Goal: Book appointment/travel/reservation

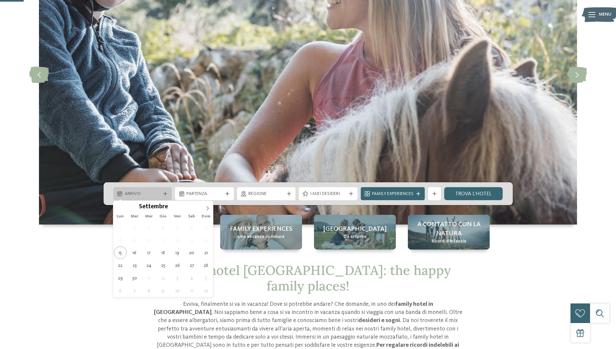
click at [161, 194] on div "Arrivo" at bounding box center [142, 193] width 39 height 7
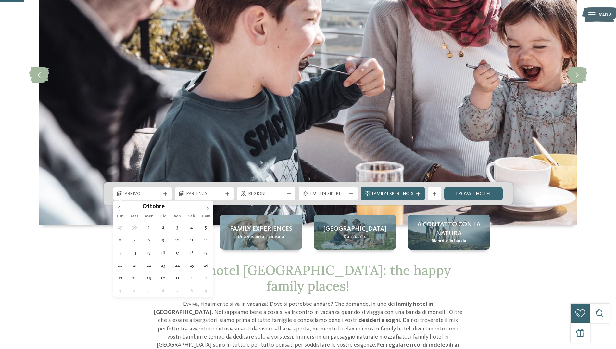
click at [205, 208] on span at bounding box center [207, 206] width 11 height 11
type div "[DATE]"
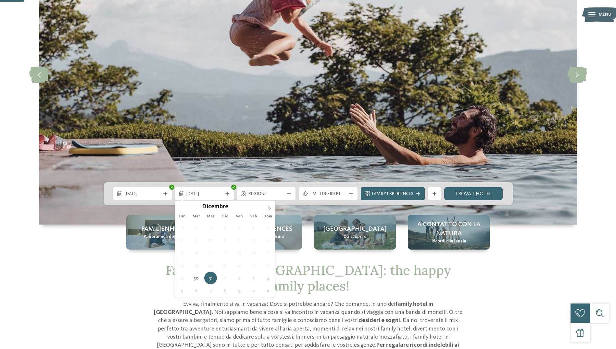
type input "****"
click at [268, 207] on icon at bounding box center [269, 208] width 5 height 5
type div "[DATE]"
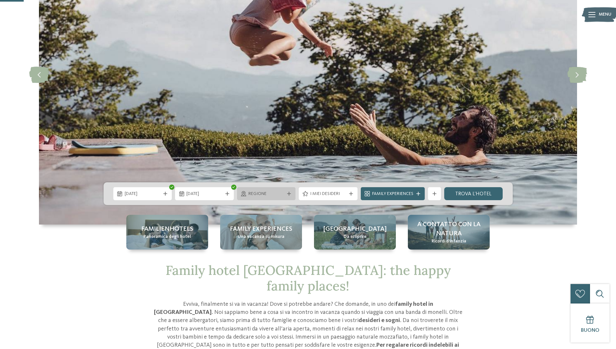
click at [277, 193] on span "Regione" at bounding box center [266, 194] width 36 height 6
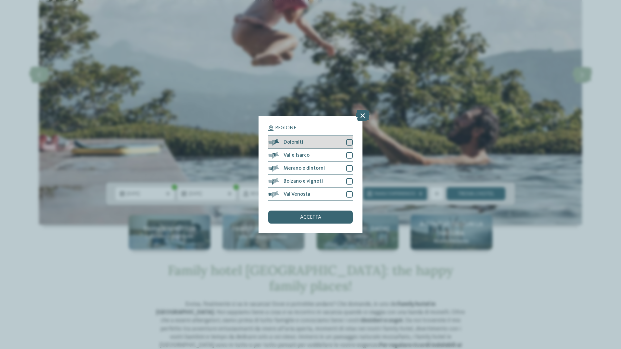
click at [349, 141] on div at bounding box center [349, 142] width 6 height 6
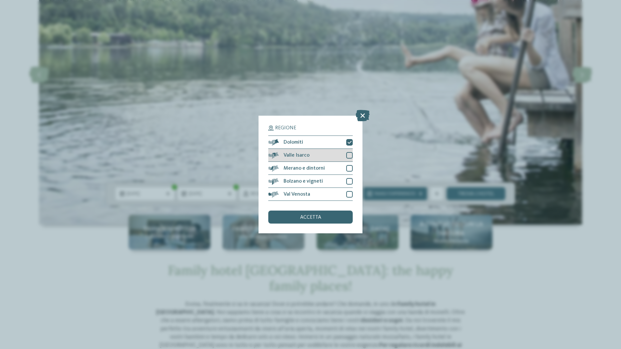
click at [352, 154] on div at bounding box center [349, 155] width 6 height 6
click at [349, 168] on div at bounding box center [349, 168] width 6 height 6
click at [349, 178] on div at bounding box center [349, 181] width 6 height 6
click at [351, 194] on div at bounding box center [349, 194] width 6 height 6
click at [321, 215] on div "accetta" at bounding box center [310, 216] width 84 height 13
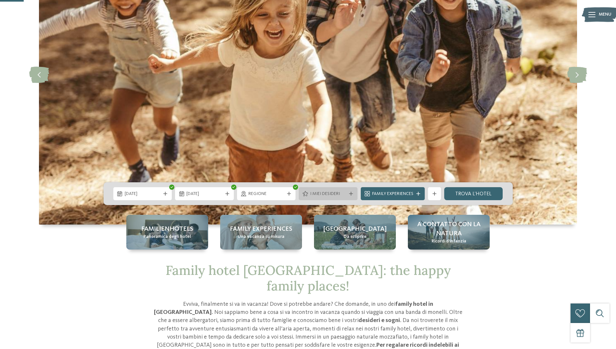
click at [343, 194] on span "I miei desideri" at bounding box center [328, 194] width 36 height 6
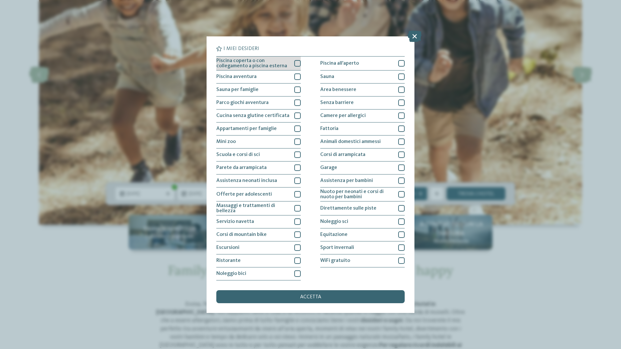
click at [298, 64] on div at bounding box center [297, 63] width 6 height 6
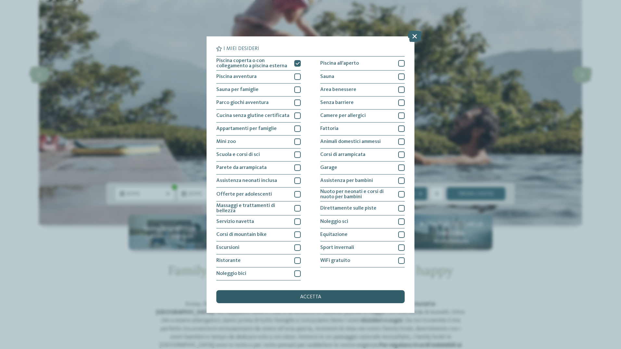
click at [319, 298] on span "accetta" at bounding box center [310, 296] width 21 height 5
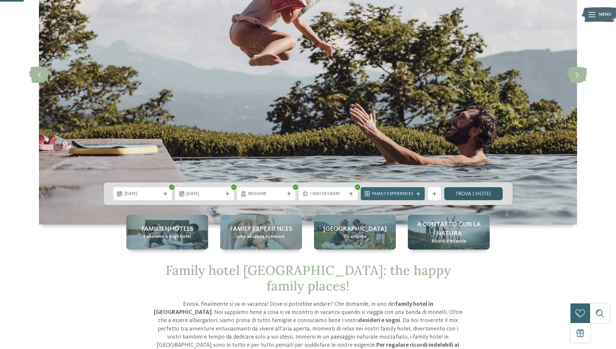
click at [480, 195] on link "trova l’hotel" at bounding box center [473, 193] width 59 height 13
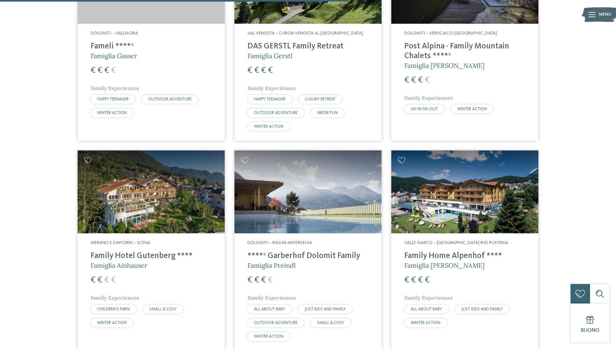
scroll to position [771, 0]
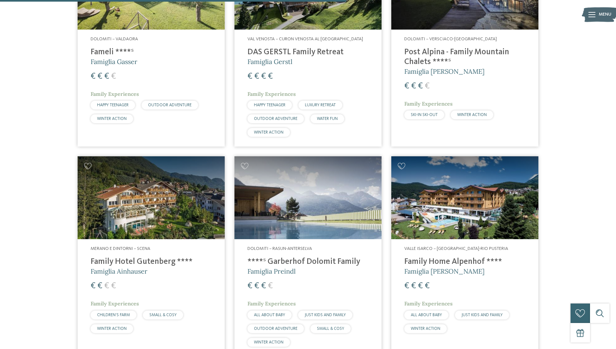
click at [316, 216] on img at bounding box center [307, 197] width 147 height 83
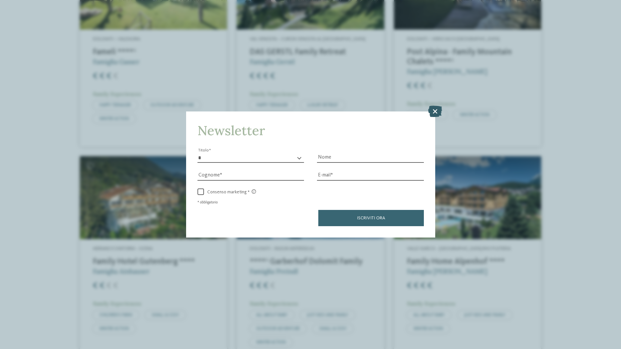
click at [435, 111] on icon at bounding box center [435, 110] width 14 height 11
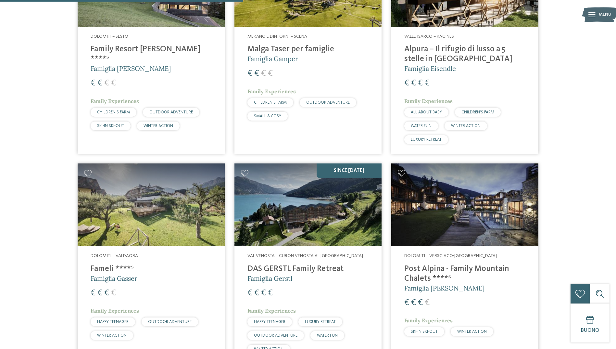
scroll to position [446, 0]
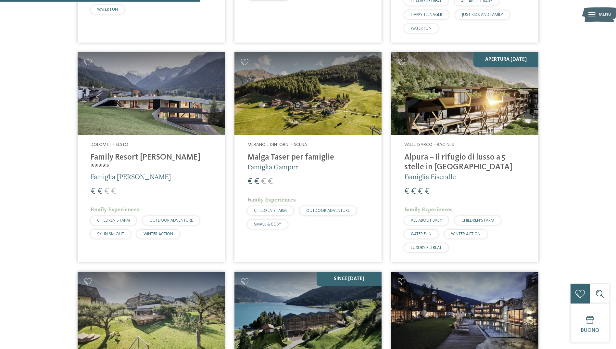
click at [135, 156] on h4 "Family Resort [PERSON_NAME] ****ˢ" at bounding box center [151, 162] width 121 height 19
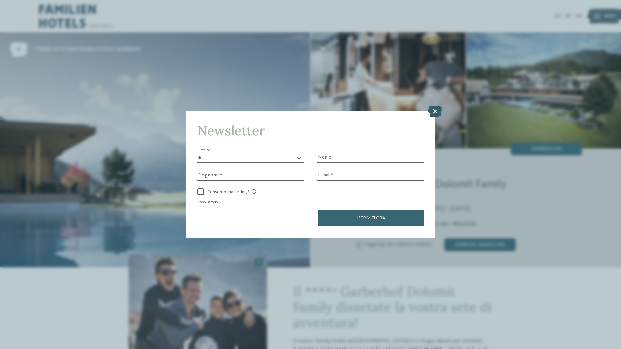
click at [433, 109] on icon at bounding box center [435, 110] width 14 height 11
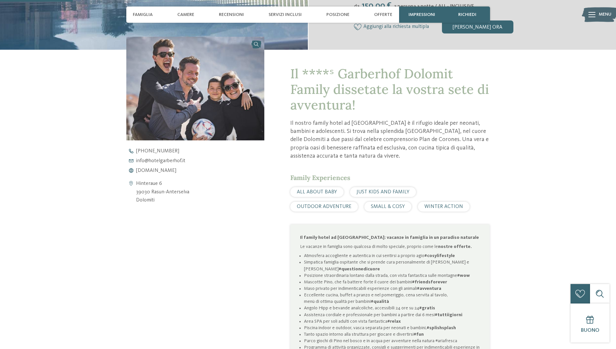
scroll to position [325, 0]
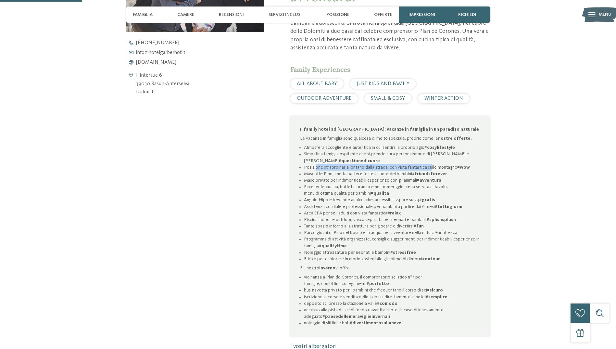
drag, startPoint x: 315, startPoint y: 167, endPoint x: 430, endPoint y: 167, distance: 115.6
click at [430, 167] on li "Posizione straordinaria lontano dalla strada, con vista fantastica sulle montag…" at bounding box center [392, 167] width 176 height 6
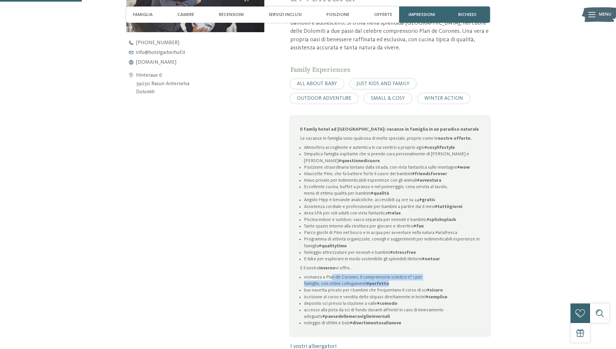
drag, startPoint x: 333, startPoint y: 279, endPoint x: 389, endPoint y: 283, distance: 56.3
click at [389, 283] on li "vicinanza a Plan de Corones, il comprensorio sciistico n° 1 per famiglie, con o…" at bounding box center [392, 280] width 176 height 13
drag, startPoint x: 312, startPoint y: 289, endPoint x: 405, endPoint y: 289, distance: 93.2
click at [405, 289] on li "bus-navetta privato per i bambini che frequentano il corso di sci #sicuro" at bounding box center [392, 290] width 176 height 6
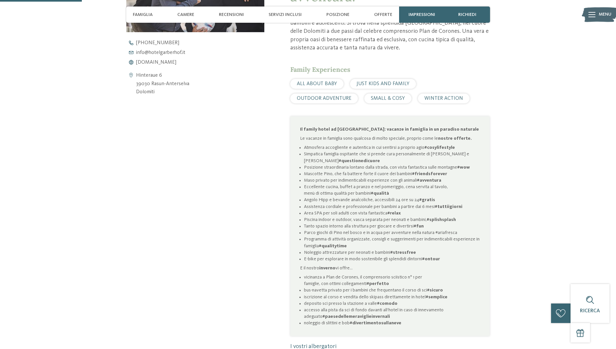
click at [328, 294] on li "iscrizione al corso e vendita dello skipass direttamente in hotel #semplice" at bounding box center [392, 297] width 176 height 6
drag, startPoint x: 316, startPoint y: 289, endPoint x: 407, endPoint y: 290, distance: 91.6
click at [407, 290] on li "bus-navetta privato per i bambini che frequentano il corso di sci #sicuro" at bounding box center [392, 290] width 176 height 6
drag, startPoint x: 307, startPoint y: 297, endPoint x: 410, endPoint y: 298, distance: 102.6
click at [410, 298] on li "iscrizione al corso e vendita dello skipass direttamente in hotel #semplice" at bounding box center [392, 297] width 176 height 6
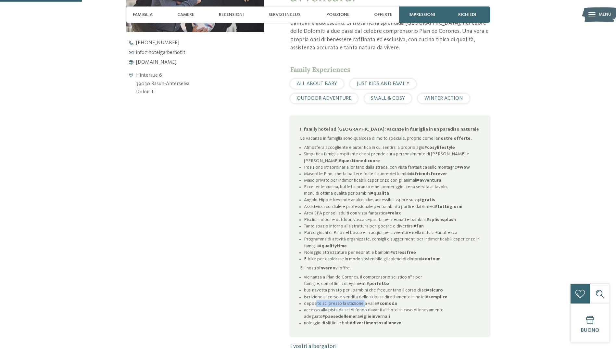
drag, startPoint x: 315, startPoint y: 302, endPoint x: 364, endPoint y: 304, distance: 48.8
click at [364, 304] on li "deposito sci presso la stazione a valle #comodo" at bounding box center [392, 303] width 176 height 6
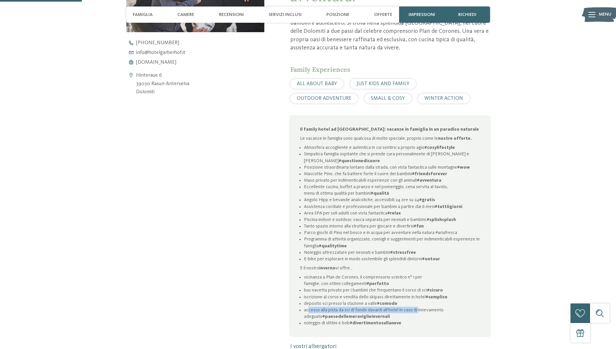
drag, startPoint x: 309, startPoint y: 311, endPoint x: 420, endPoint y: 312, distance: 111.1
click at [420, 312] on li "accesso alla pista da sci di fondo davanti all’hotel in caso di innevamento ade…" at bounding box center [392, 313] width 176 height 13
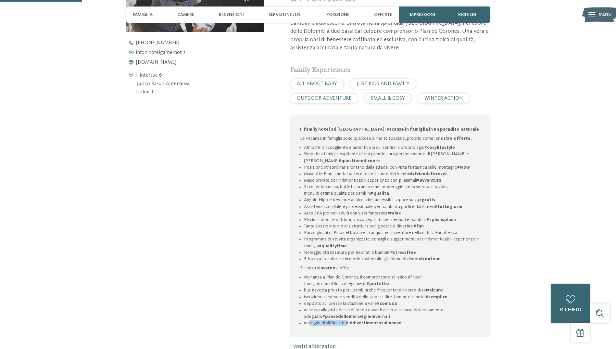
drag, startPoint x: 310, startPoint y: 324, endPoint x: 349, endPoint y: 323, distance: 39.7
click at [349, 323] on li "noleggio di slittini e bob #divertimentosullaneve" at bounding box center [392, 323] width 176 height 6
drag, startPoint x: 349, startPoint y: 323, endPoint x: 436, endPoint y: 323, distance: 86.7
click at [436, 323] on li "noleggio di slittini e bob #divertimentosullaneve" at bounding box center [392, 323] width 176 height 6
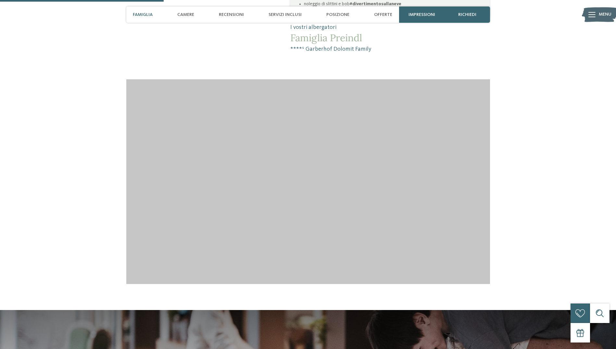
scroll to position [650, 0]
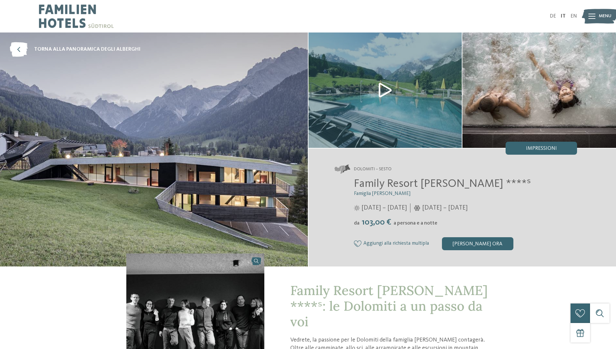
click at [382, 93] on img at bounding box center [386, 89] width 154 height 115
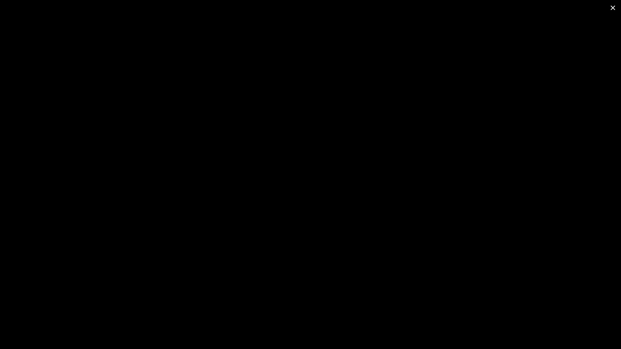
click at [611, 8] on span at bounding box center [613, 7] width 16 height 15
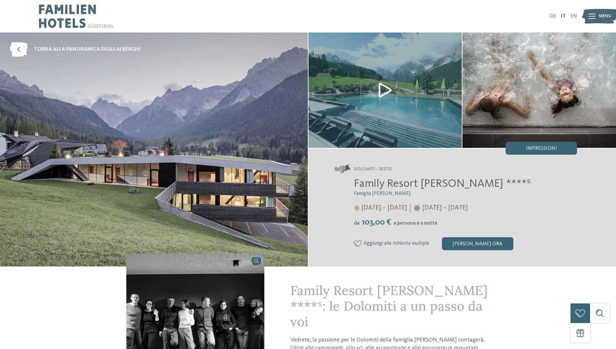
drag, startPoint x: 448, startPoint y: 207, endPoint x: 520, endPoint y: 212, distance: 72.3
click at [520, 212] on div "25/05/2025 – 12/10/2025" at bounding box center [465, 207] width 223 height 9
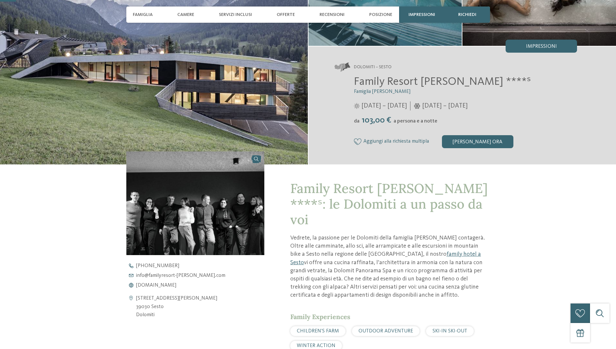
scroll to position [108, 0]
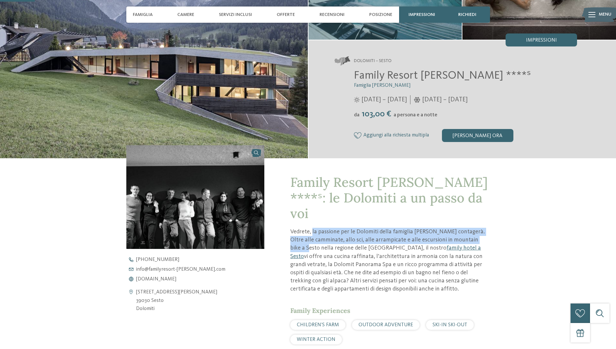
drag, startPoint x: 314, startPoint y: 219, endPoint x: 493, endPoint y: 226, distance: 179.1
click at [493, 226] on div "Family Resort Rainer ****ˢ: le Dolomiti a un passo da voi Vedrete, la passione …" at bounding box center [308, 339] width 442 height 363
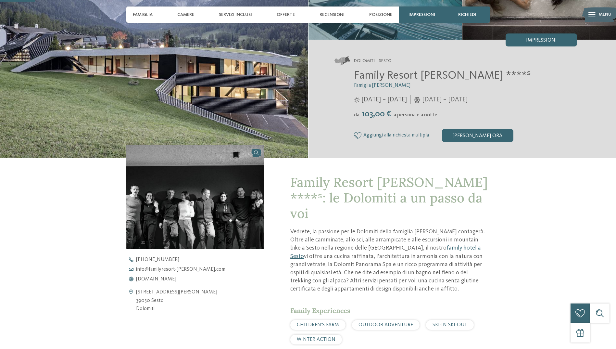
drag, startPoint x: 493, startPoint y: 226, endPoint x: 572, endPoint y: 241, distance: 80.7
click at [572, 241] on div "torna alla panoramica degli alberghi Famiglia Rainer" at bounding box center [308, 222] width 616 height 597
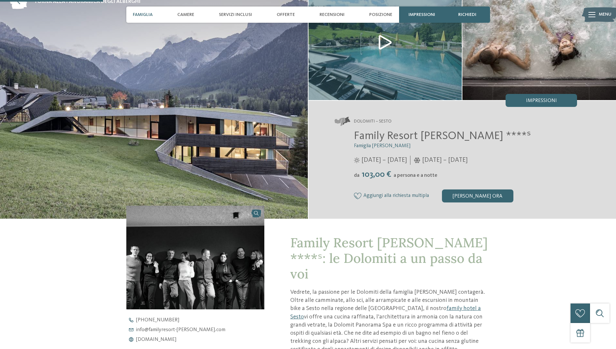
scroll to position [0, 0]
